Goal: Use online tool/utility: Utilize a website feature to perform a specific function

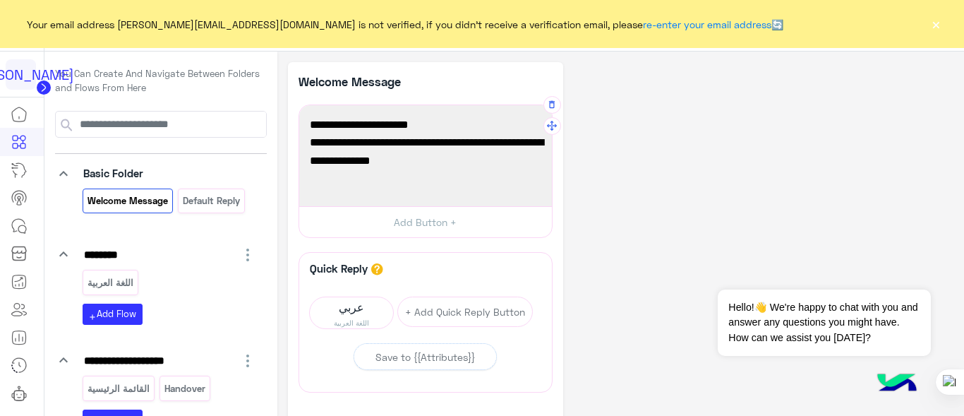
click at [339, 145] on div at bounding box center [425, 155] width 243 height 91
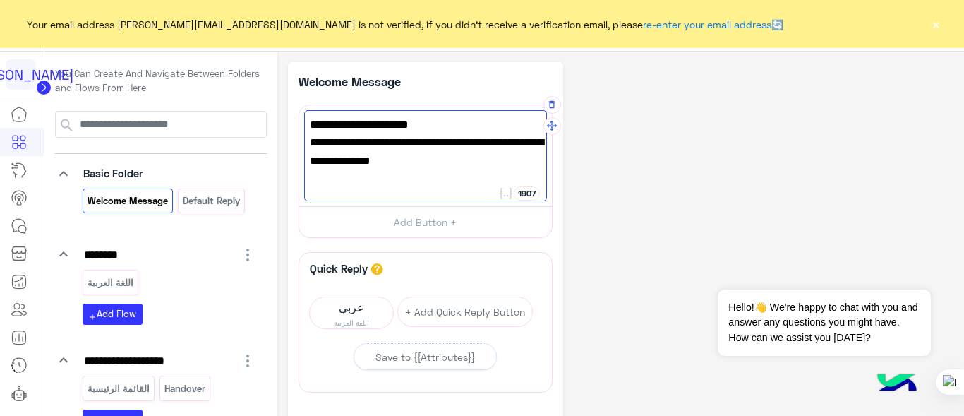
click at [335, 144] on div at bounding box center [425, 155] width 243 height 91
click at [337, 144] on div at bounding box center [425, 155] width 243 height 91
drag, startPoint x: 421, startPoint y: 145, endPoint x: 383, endPoint y: 143, distance: 38.2
click at [383, 143] on div at bounding box center [425, 155] width 243 height 91
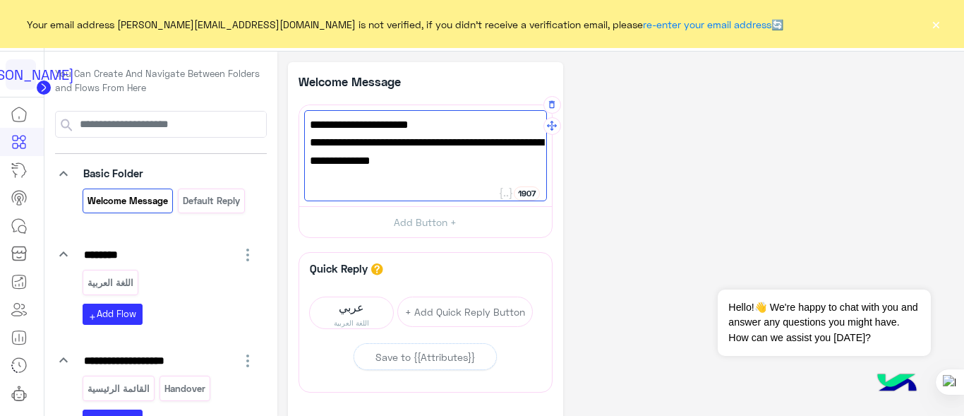
click at [383, 143] on div at bounding box center [425, 155] width 243 height 91
click at [455, 146] on div at bounding box center [425, 155] width 243 height 91
click at [351, 142] on div at bounding box center [425, 155] width 243 height 91
click at [428, 149] on div at bounding box center [425, 155] width 243 height 91
click at [473, 148] on div at bounding box center [425, 155] width 243 height 91
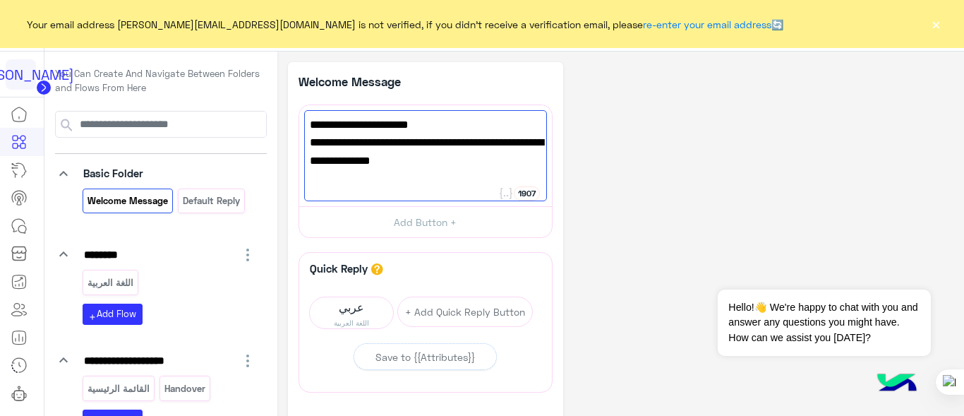
click at [586, 263] on div "**********" at bounding box center [621, 290] width 666 height 456
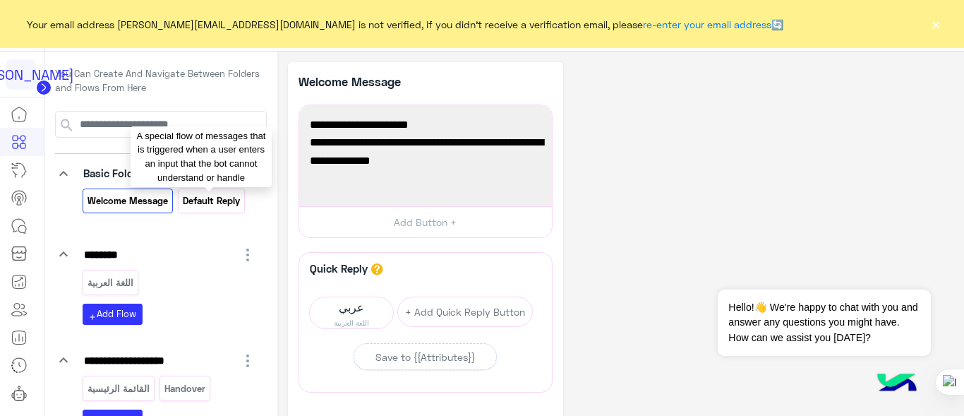
click at [217, 196] on p "Default reply" at bounding box center [211, 201] width 59 height 16
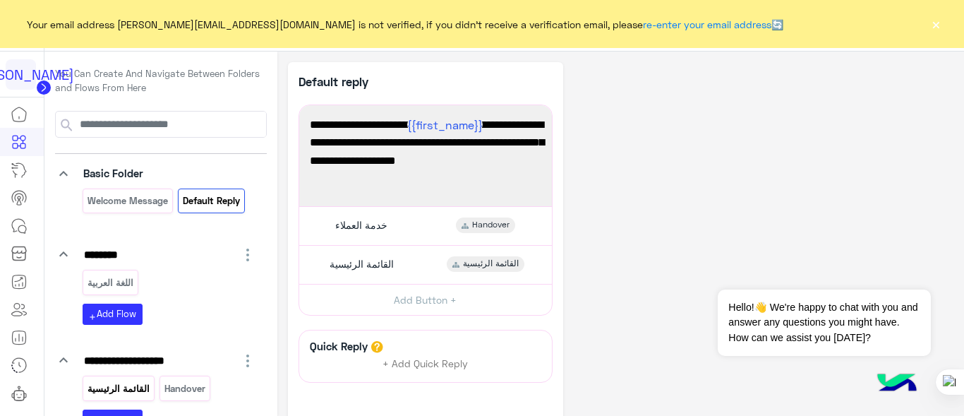
click at [120, 376] on div "القائمة الرئيسية" at bounding box center [119, 388] width 72 height 25
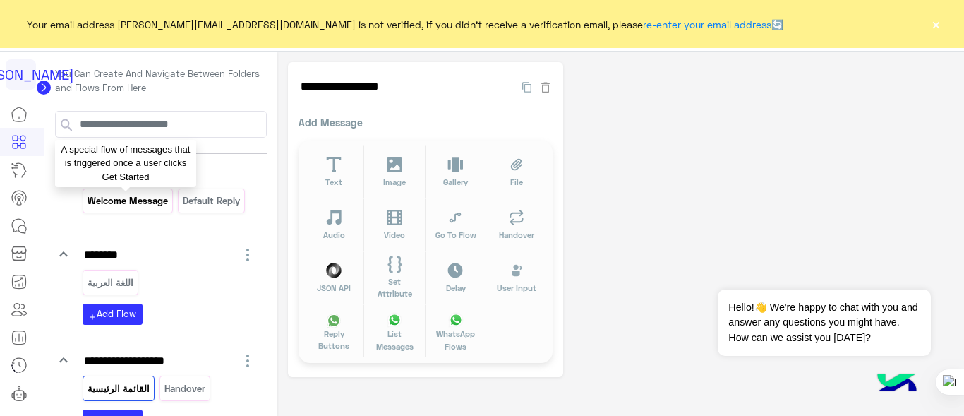
click at [150, 193] on p "Welcome Message" at bounding box center [127, 201] width 83 height 16
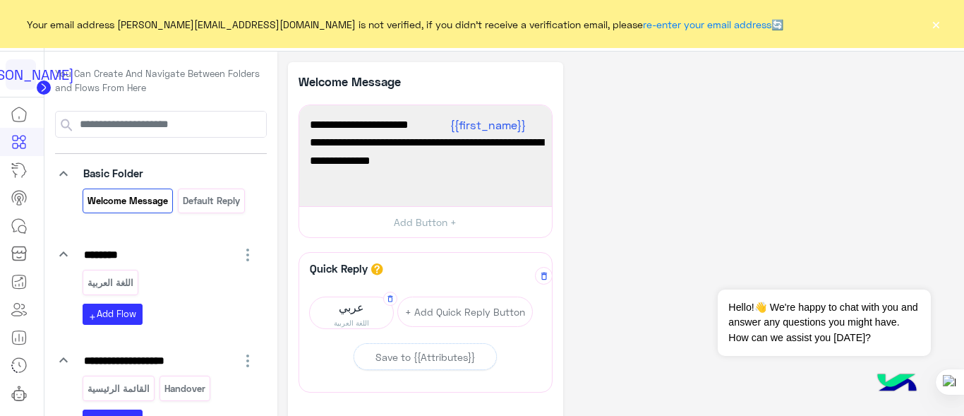
click at [356, 317] on span "اللغة العربية" at bounding box center [351, 322] width 83 height 11
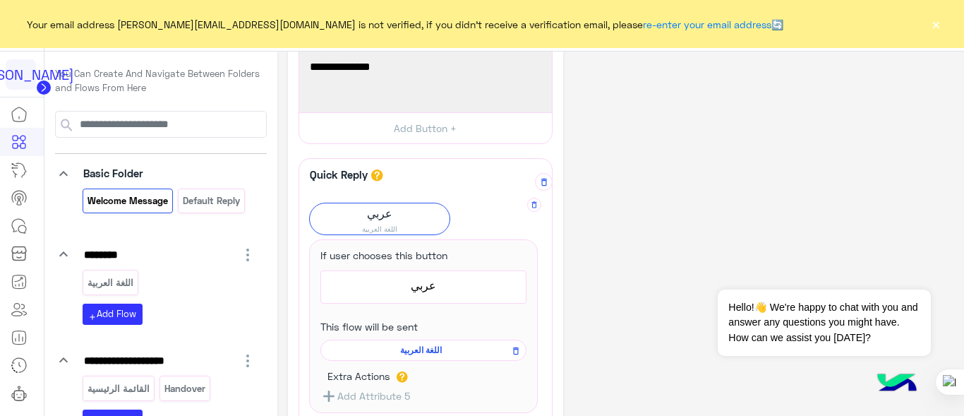
scroll to position [95, 0]
click at [433, 353] on div "اللغة العربية" at bounding box center [423, 348] width 206 height 21
click at [433, 347] on span "اللغة العربية" at bounding box center [421, 348] width 186 height 13
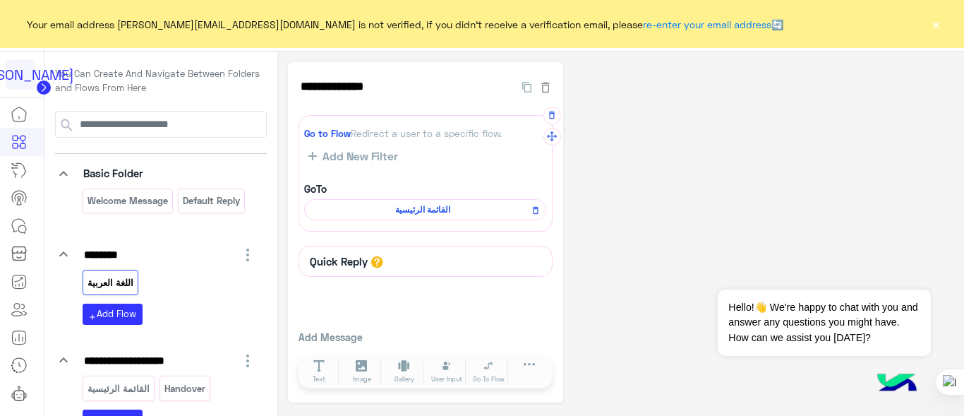
click at [438, 217] on div "القائمة الرئيسية" at bounding box center [425, 209] width 242 height 21
click at [440, 208] on span "القائمة الرئيسية" at bounding box center [423, 209] width 222 height 13
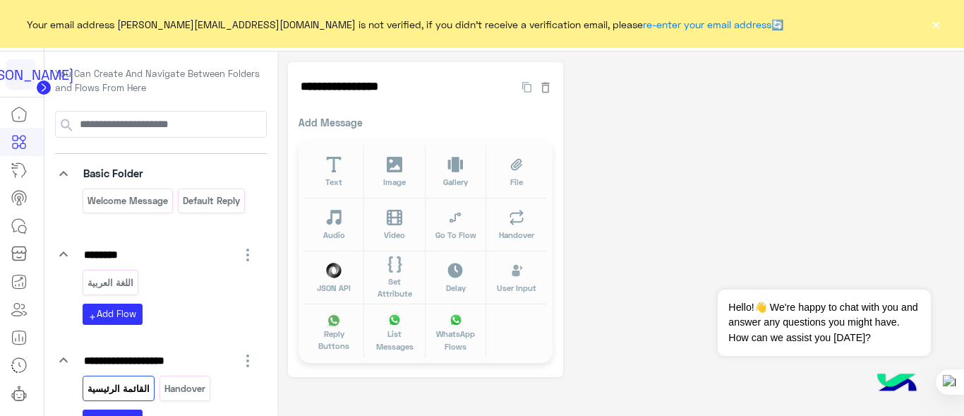
click at [640, 272] on div "**********" at bounding box center [621, 219] width 666 height 315
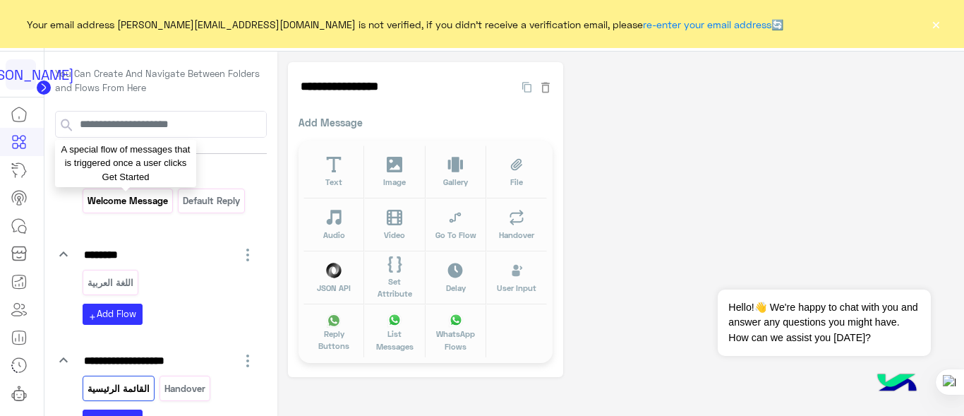
click at [111, 196] on p "Welcome Message" at bounding box center [127, 201] width 83 height 16
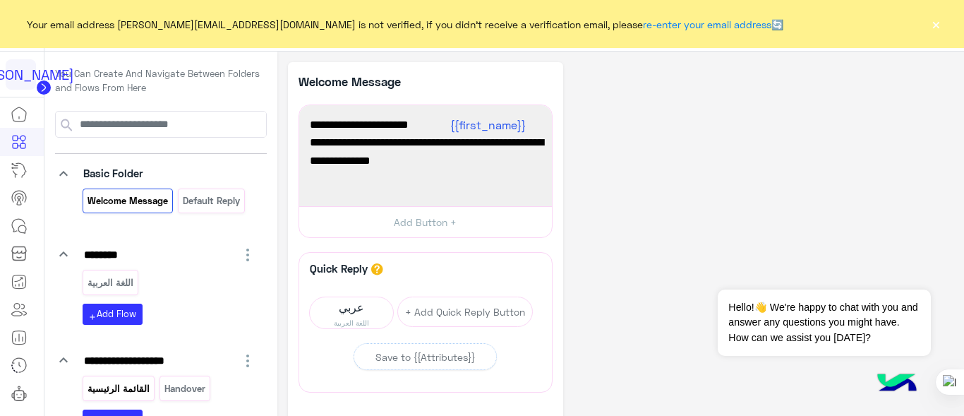
click at [131, 380] on p "القائمة الرئيسية" at bounding box center [118, 388] width 64 height 16
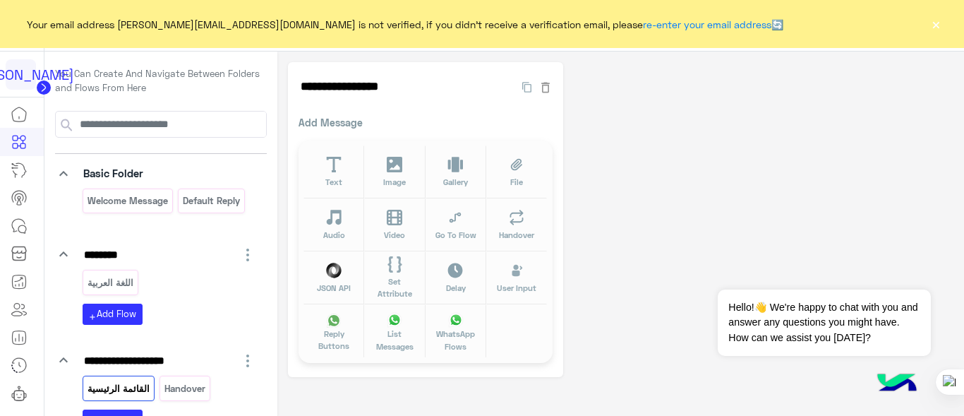
click at [669, 258] on div "**********" at bounding box center [621, 219] width 666 height 315
